Goal: Task Accomplishment & Management: Complete application form

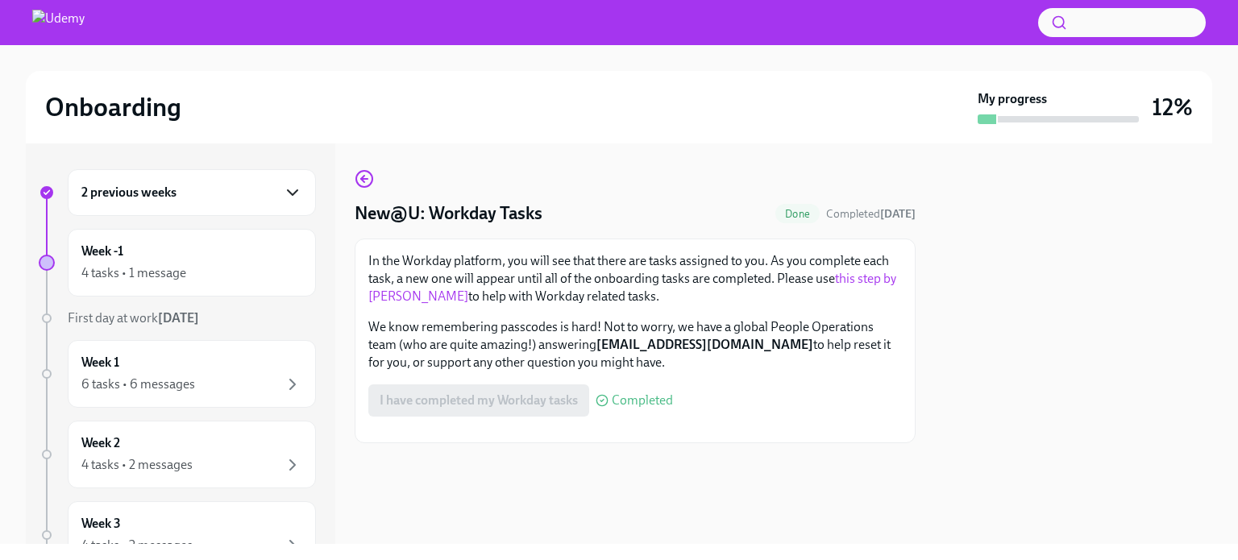
click at [283, 194] on icon "button" at bounding box center [292, 192] width 19 height 19
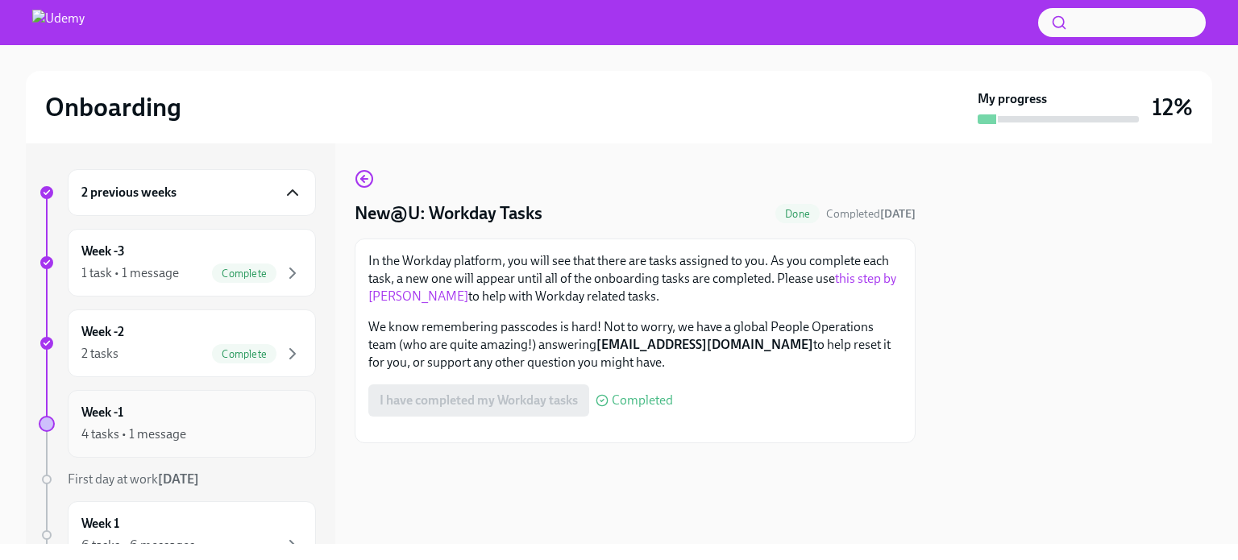
click at [142, 420] on div "Week -1 4 tasks • 1 message" at bounding box center [191, 424] width 221 height 40
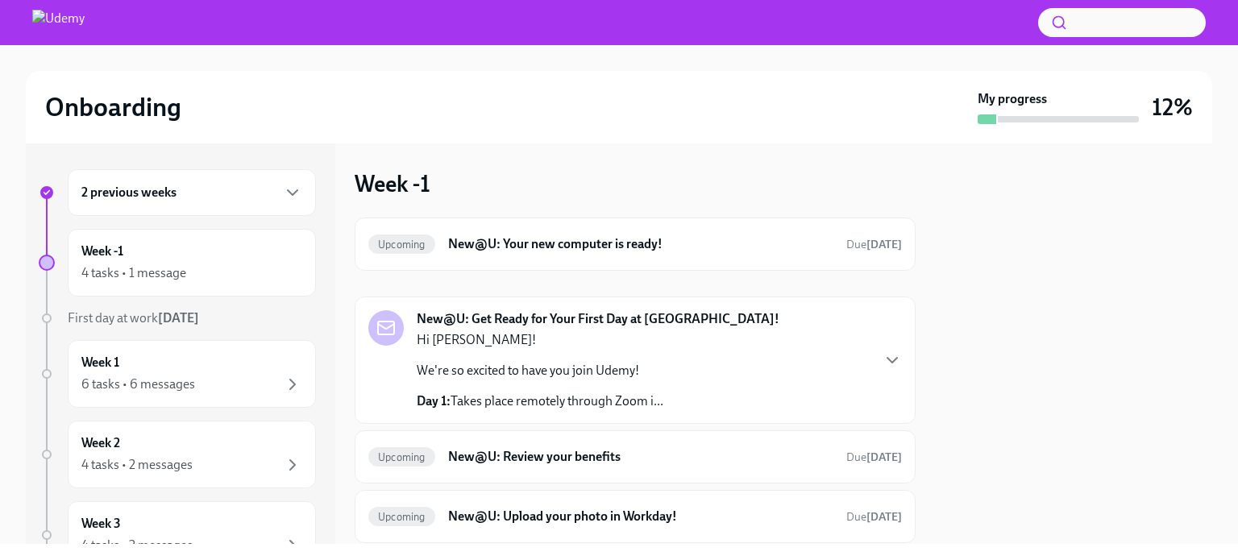
scroll to position [68, 0]
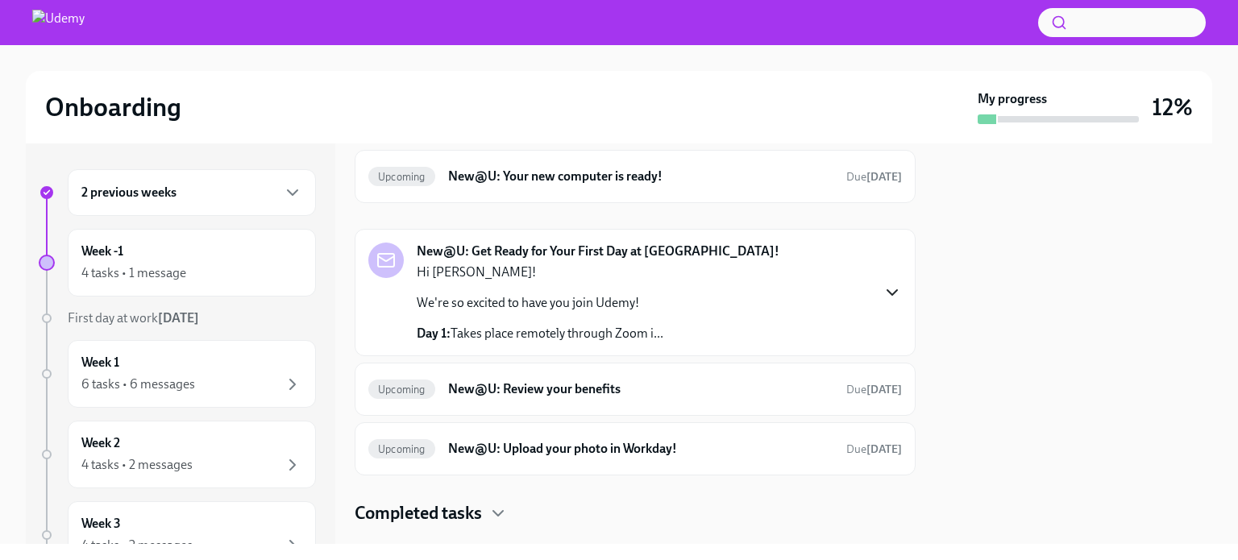
click at [883, 298] on icon "button" at bounding box center [892, 292] width 19 height 19
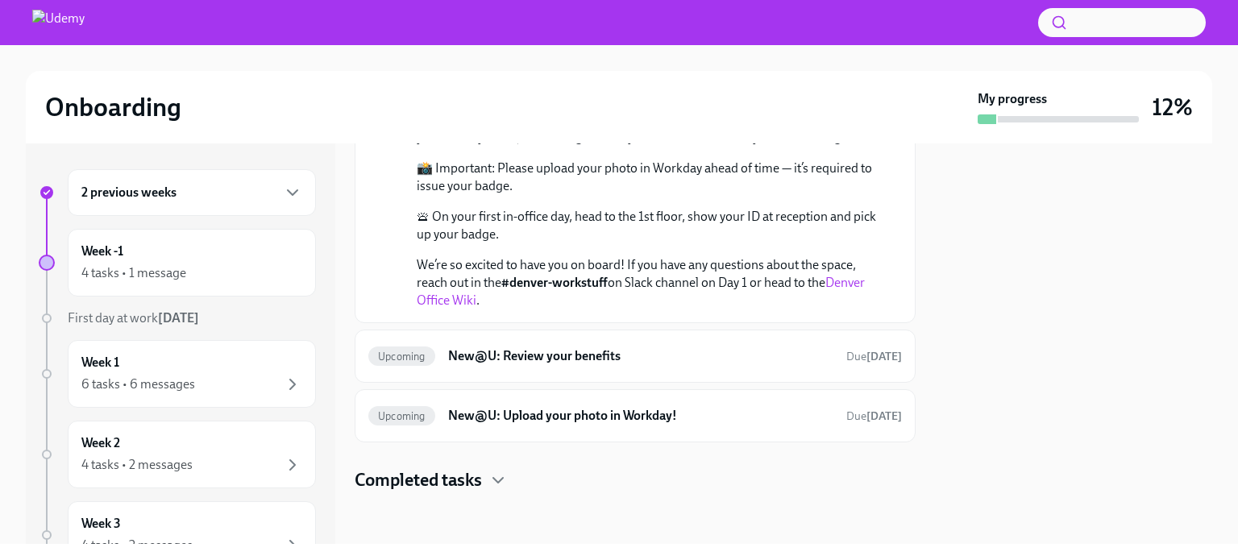
scroll to position [803, 0]
click at [650, 413] on h6 "New@U: Upload your photo in Workday!" at bounding box center [640, 416] width 385 height 18
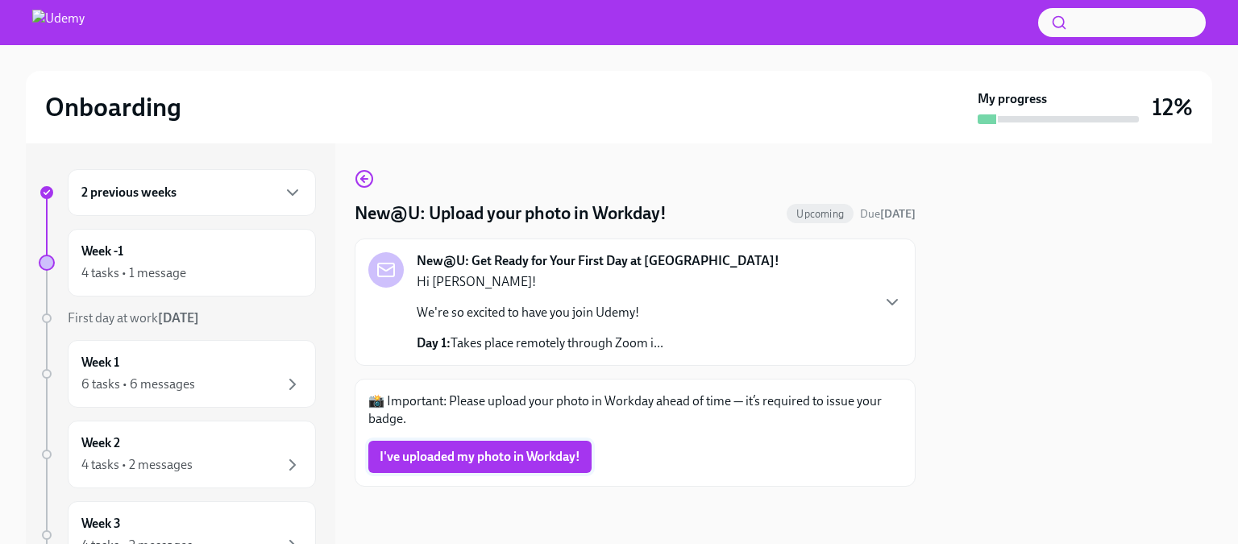
click at [567, 454] on span "I've uploaded my photo in Workday!" at bounding box center [480, 457] width 201 height 16
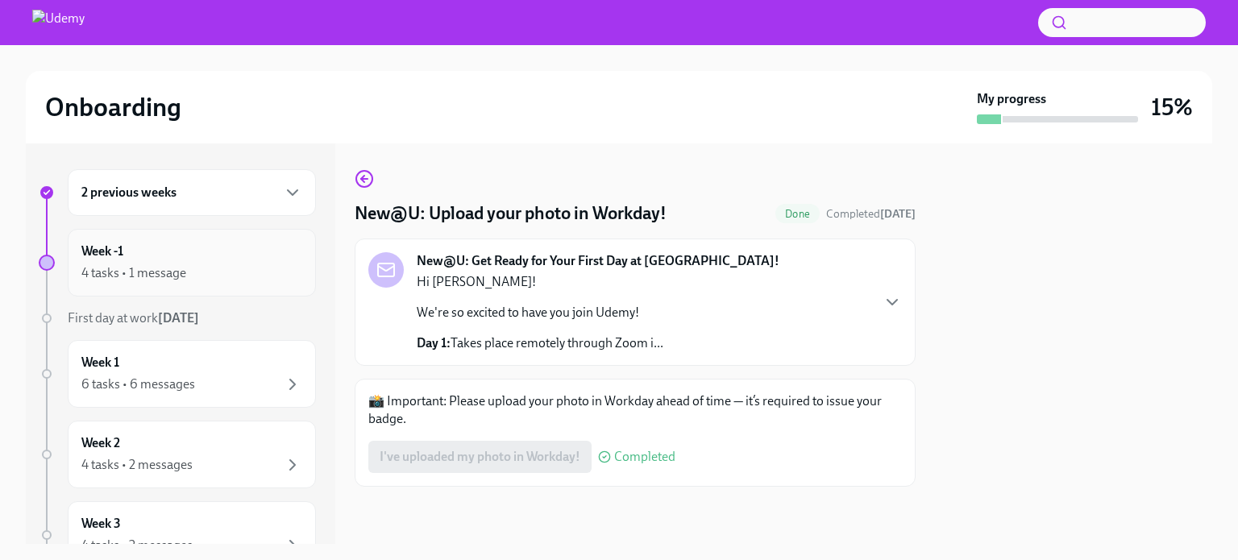
click at [207, 229] on div "Week -1 4 tasks • 1 message" at bounding box center [192, 263] width 248 height 68
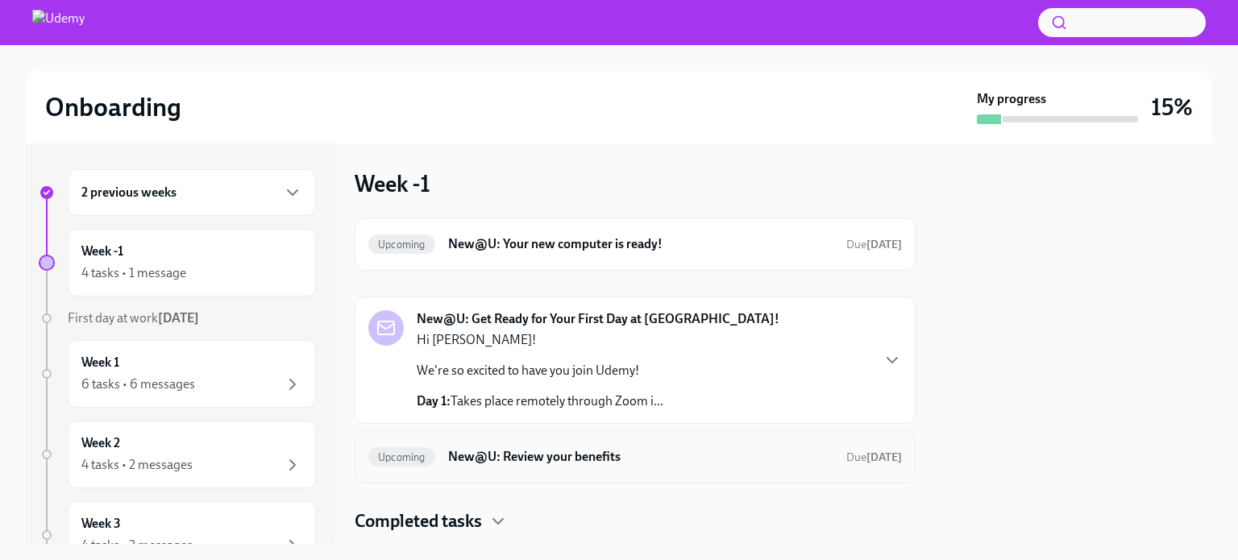
click at [616, 457] on h6 "New@U: Review your benefits" at bounding box center [640, 457] width 385 height 18
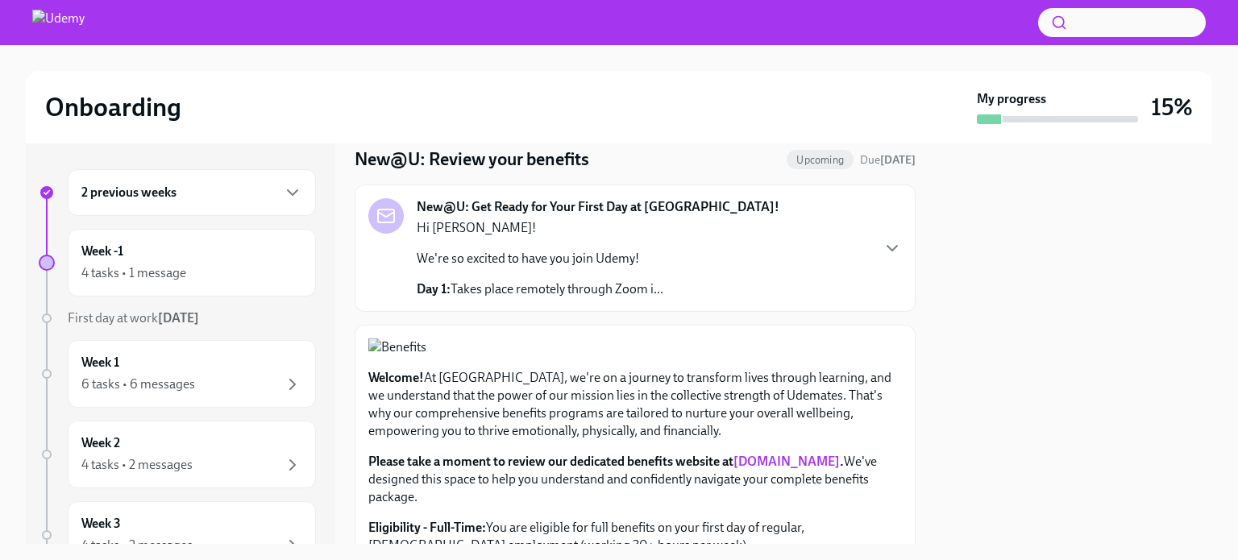
scroll to position [55, 0]
click at [544, 289] on p "Day 1: Takes place remotely through Zoom i..." at bounding box center [540, 289] width 247 height 18
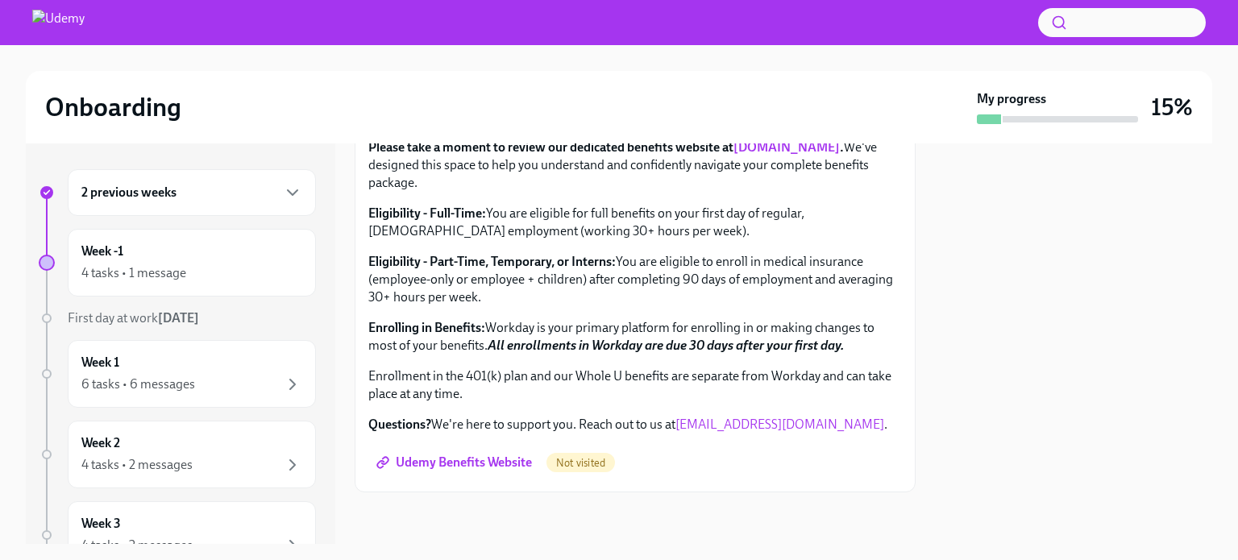
scroll to position [1347, 0]
click at [493, 473] on link "Udemy Benefits Website" at bounding box center [455, 463] width 175 height 32
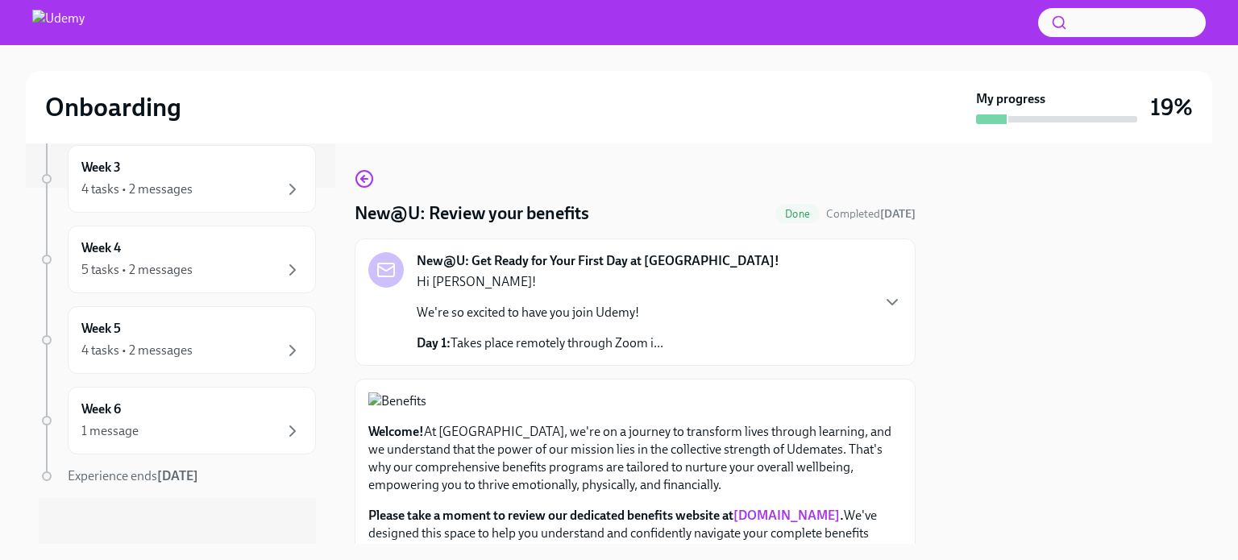
scroll to position [0, 0]
